Goal: Information Seeking & Learning: Learn about a topic

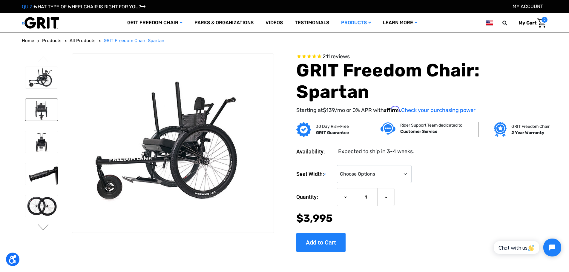
click at [47, 106] on img at bounding box center [41, 110] width 33 height 22
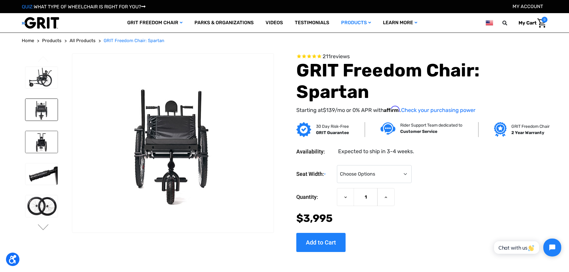
click at [50, 138] on img at bounding box center [41, 142] width 33 height 22
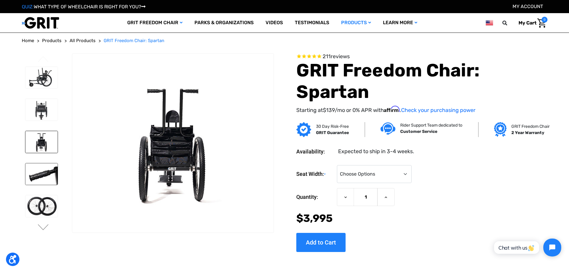
click at [40, 172] on img at bounding box center [41, 174] width 33 height 22
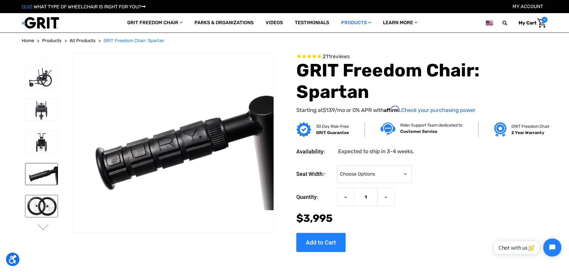
click at [39, 206] on img at bounding box center [41, 206] width 33 height 22
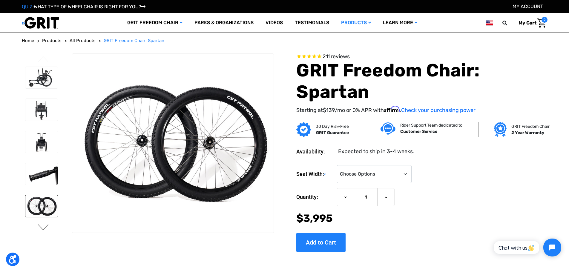
click at [40, 226] on button "Next" at bounding box center [43, 227] width 13 height 7
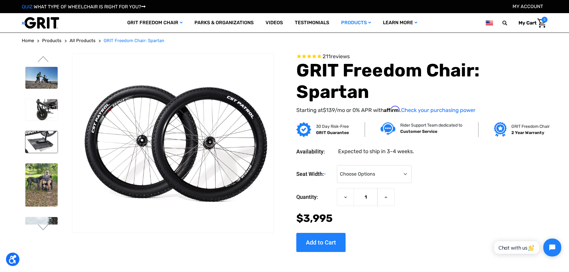
click at [34, 144] on img at bounding box center [41, 142] width 33 height 22
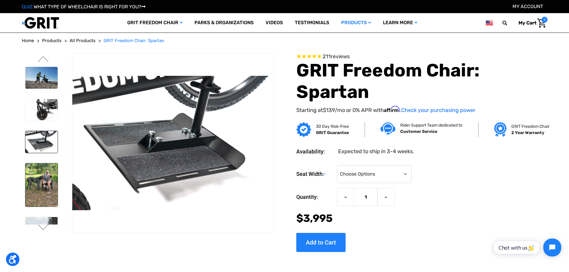
click at [40, 176] on img at bounding box center [41, 184] width 33 height 43
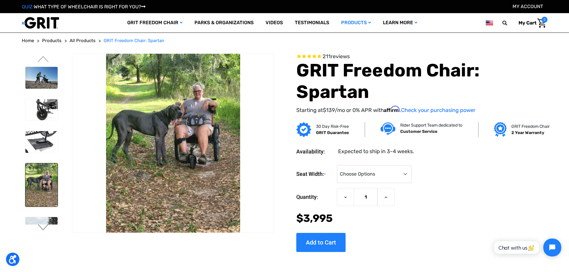
click at [44, 225] on button "Next" at bounding box center [43, 227] width 13 height 7
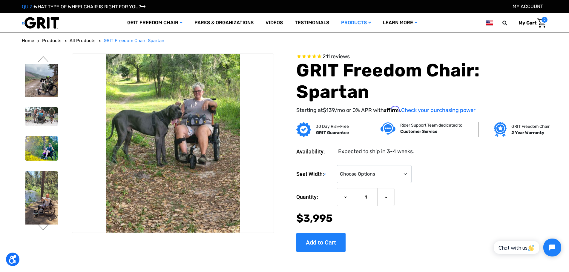
click at [42, 88] on img at bounding box center [41, 76] width 33 height 41
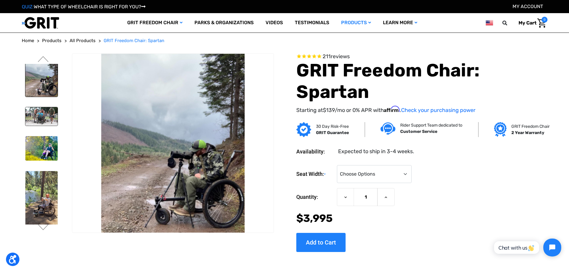
click at [48, 112] on img at bounding box center [41, 116] width 33 height 19
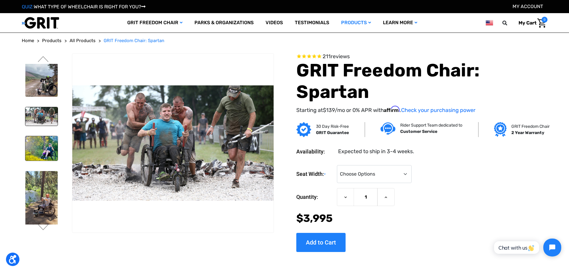
click at [45, 150] on img at bounding box center [41, 148] width 33 height 24
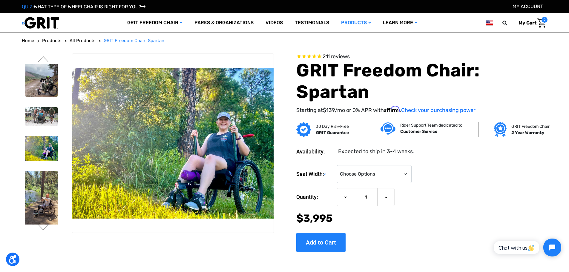
click at [38, 200] on img at bounding box center [41, 204] width 33 height 67
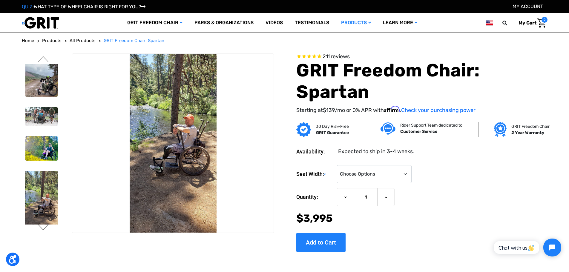
click at [46, 226] on button "Next" at bounding box center [43, 227] width 13 height 7
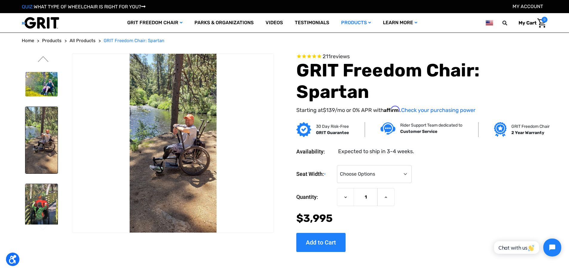
click at [47, 215] on img at bounding box center [41, 205] width 33 height 43
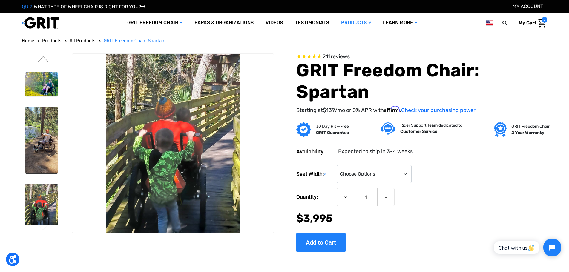
click at [49, 159] on img at bounding box center [41, 140] width 33 height 67
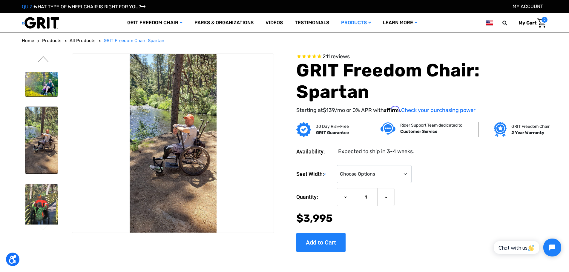
click at [46, 87] on img at bounding box center [41, 84] width 33 height 24
